Goal: Task Accomplishment & Management: Manage account settings

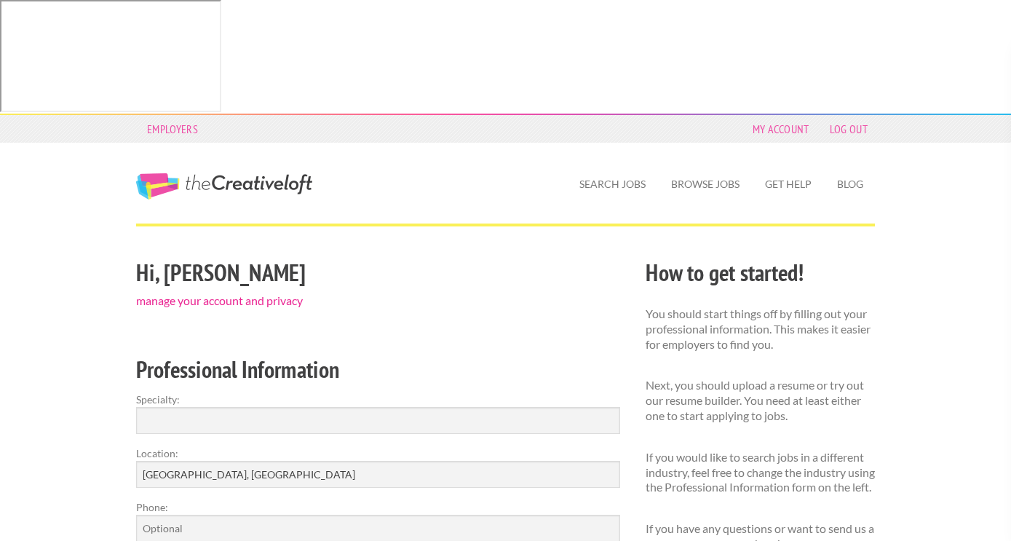
click at [278, 293] on link "manage your account and privacy" at bounding box center [219, 300] width 167 height 14
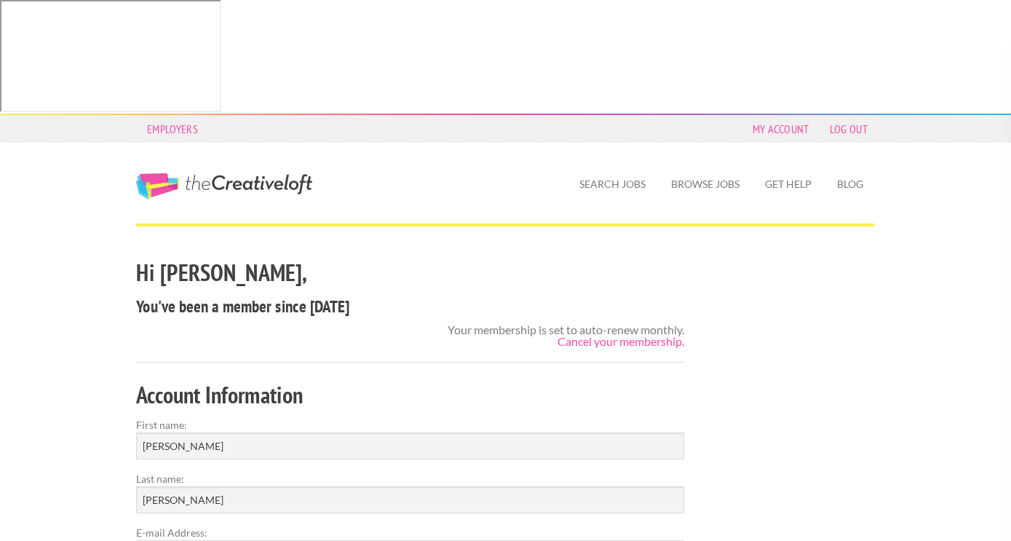
scroll to position [102, 0]
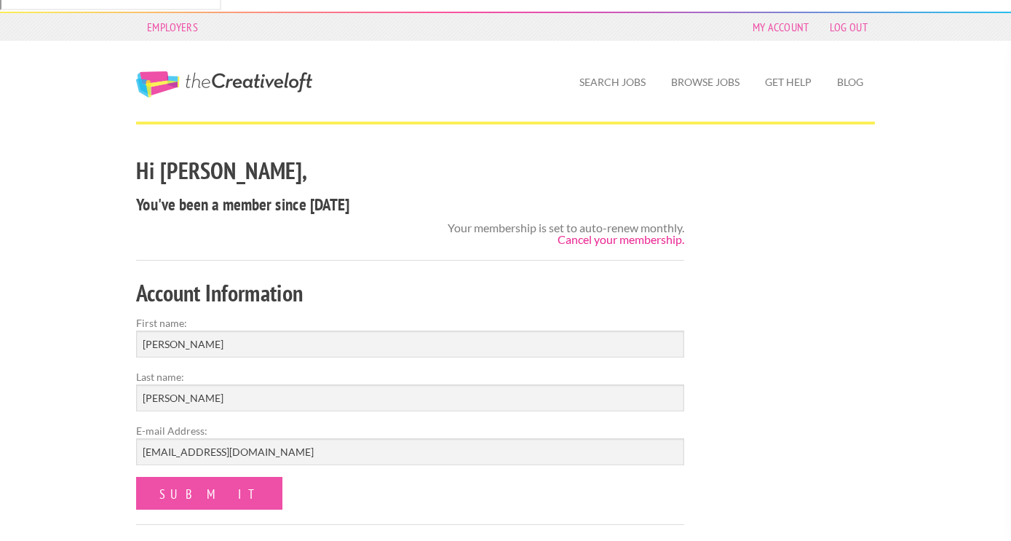
click at [608, 232] on link "Cancel your membership." at bounding box center [621, 239] width 127 height 14
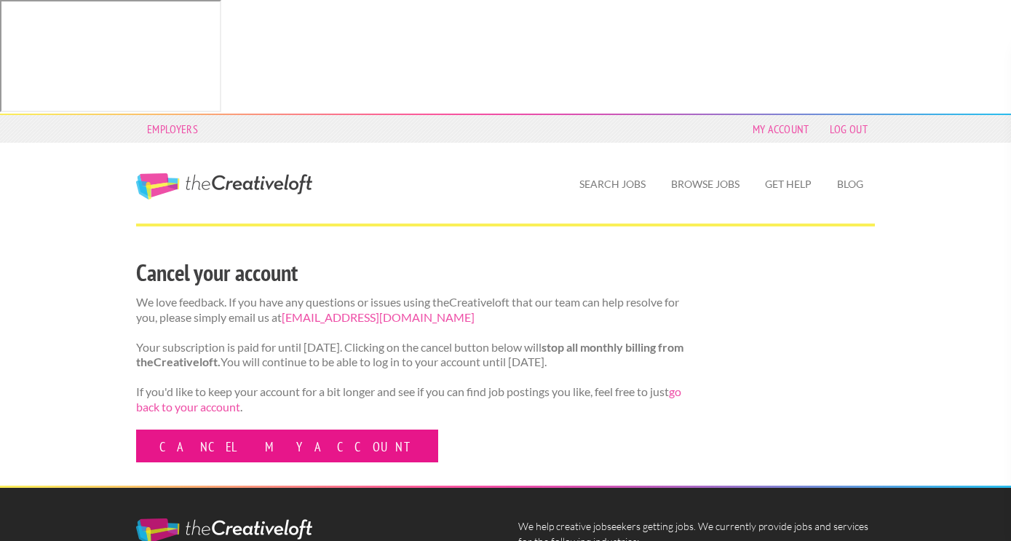
drag, startPoint x: 0, startPoint y: 0, endPoint x: 245, endPoint y: 344, distance: 422.8
click at [245, 430] on link "Cancel my account" at bounding box center [287, 446] width 302 height 33
